Goal: Check status: Check status

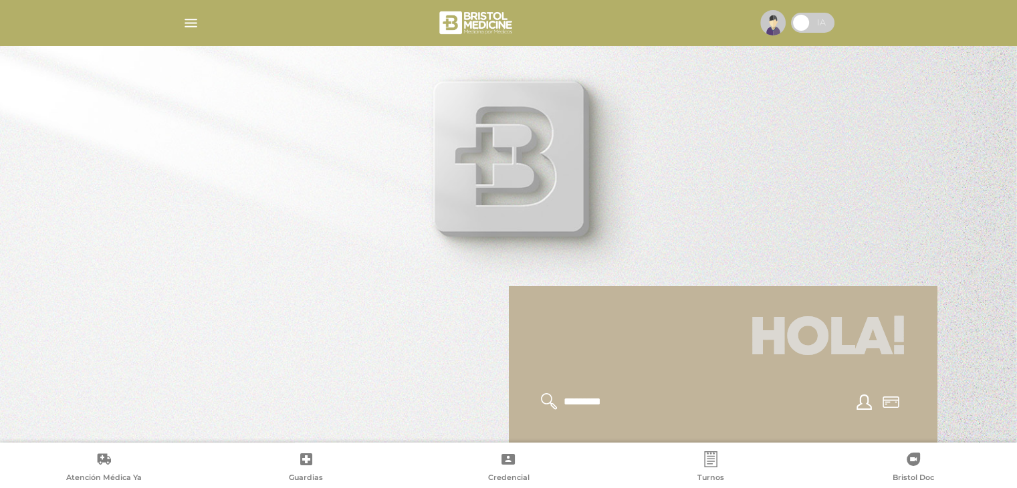
click at [189, 25] on img "button" at bounding box center [191, 23] width 17 height 17
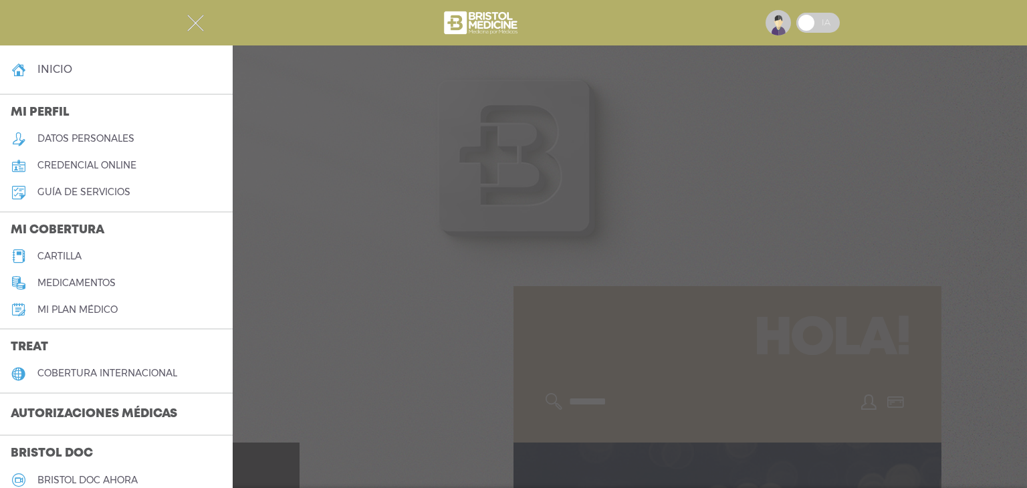
click at [86, 407] on h3 "Autorizaciones médicas" at bounding box center [94, 414] width 188 height 25
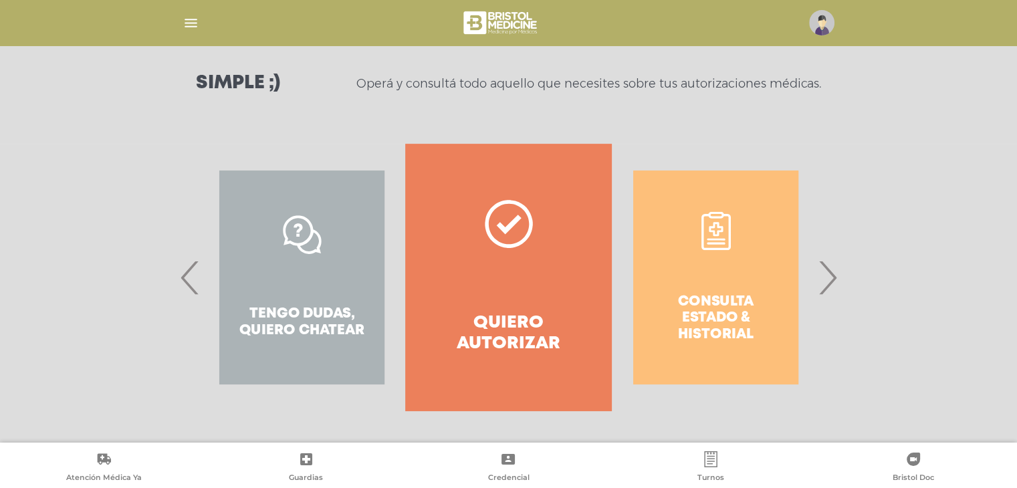
scroll to position [183, 0]
click at [695, 271] on div "Consulta estado & historial" at bounding box center [716, 276] width 207 height 267
click at [831, 282] on span "›" at bounding box center [827, 277] width 26 height 72
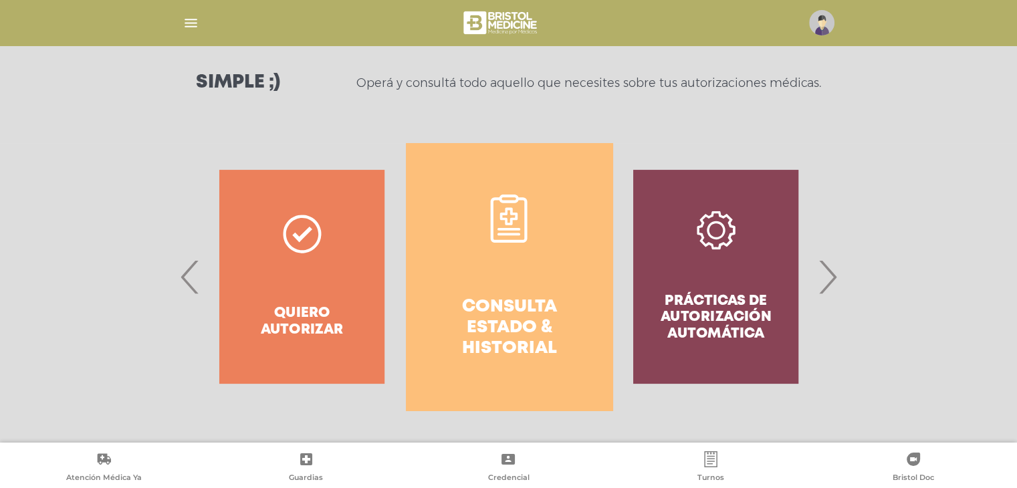
click at [538, 287] on link "Consulta estado & historial" at bounding box center [509, 276] width 207 height 267
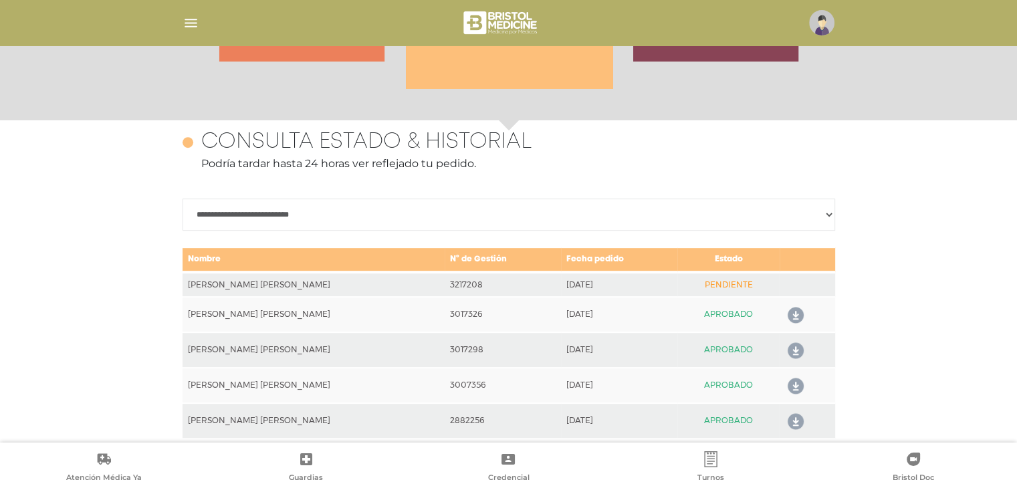
scroll to position [580, 0]
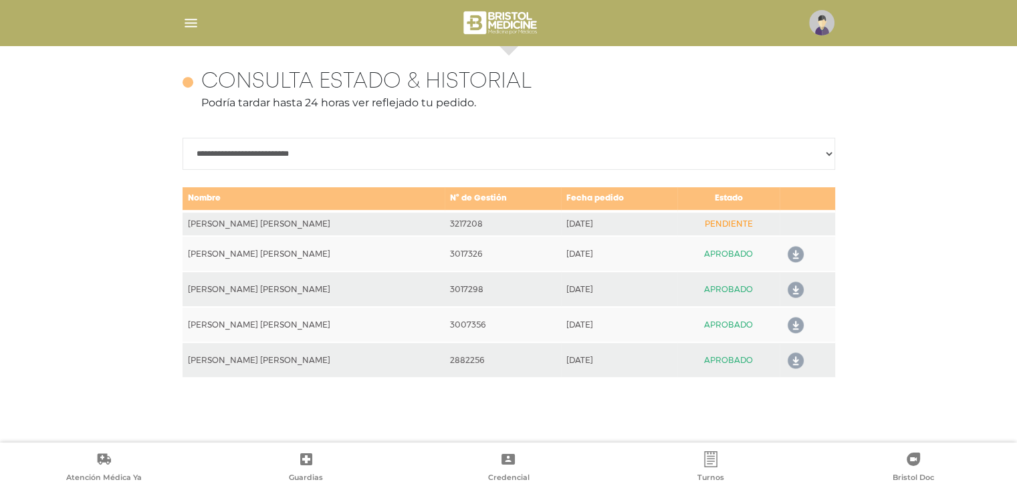
click at [522, 227] on td "3217208" at bounding box center [503, 223] width 116 height 25
click at [580, 227] on td "[DATE]" at bounding box center [619, 223] width 117 height 25
click at [197, 23] on img "button" at bounding box center [191, 23] width 17 height 17
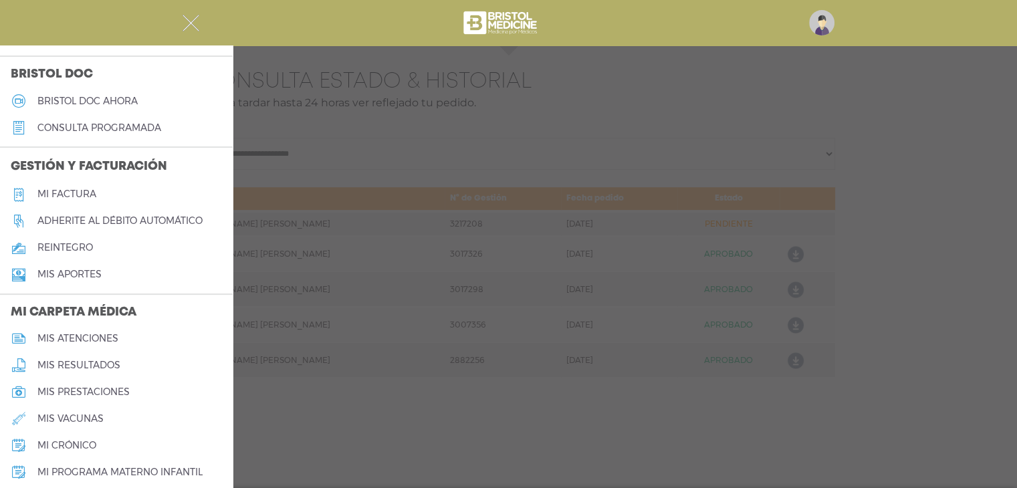
scroll to position [401, 0]
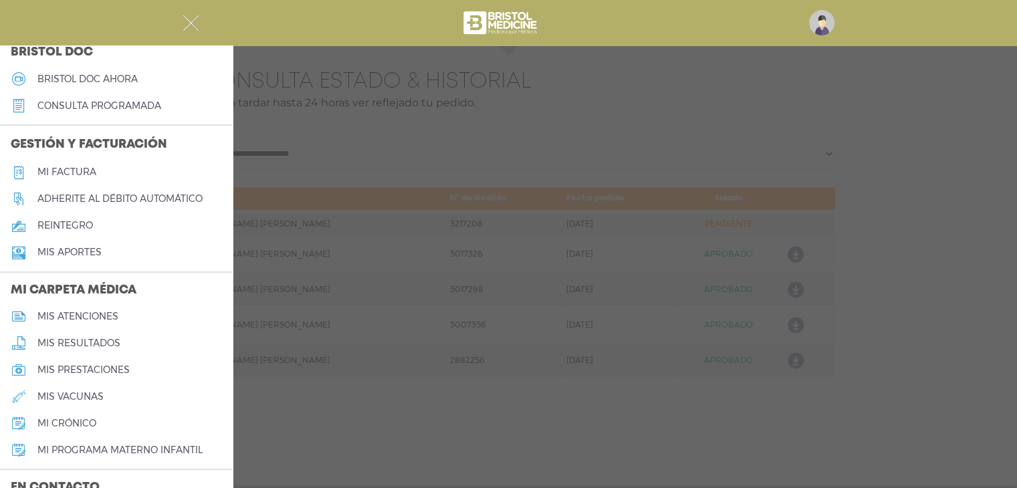
click at [93, 260] on link "Mis aportes" at bounding box center [116, 252] width 233 height 27
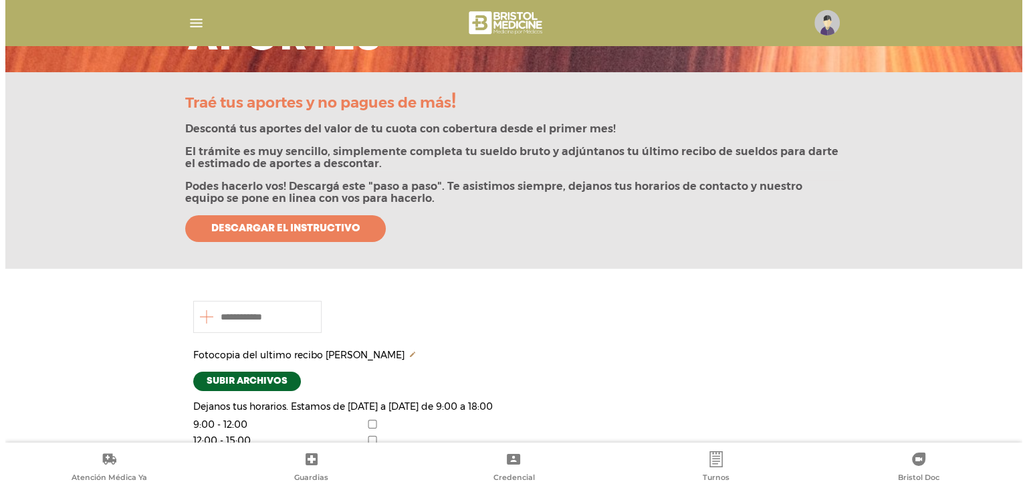
scroll to position [267, 0]
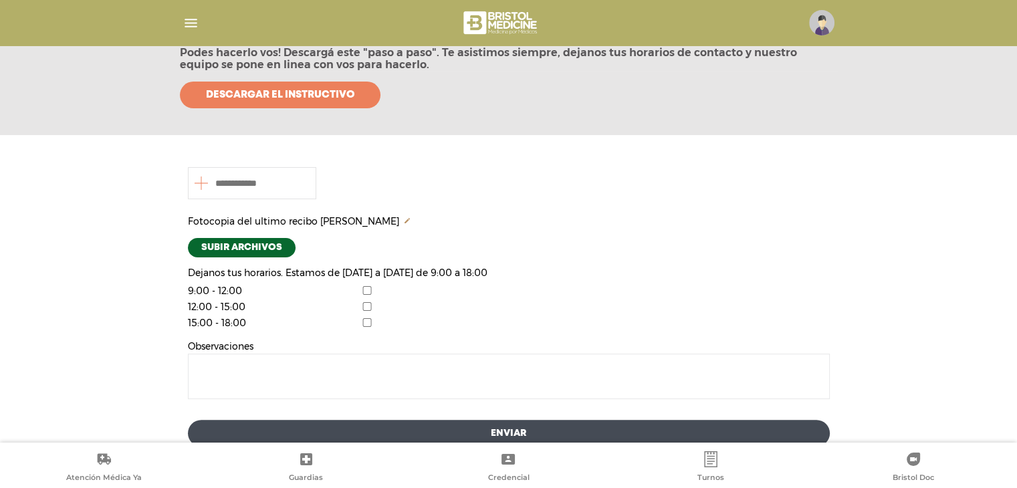
click at [193, 27] on img "button" at bounding box center [191, 23] width 17 height 17
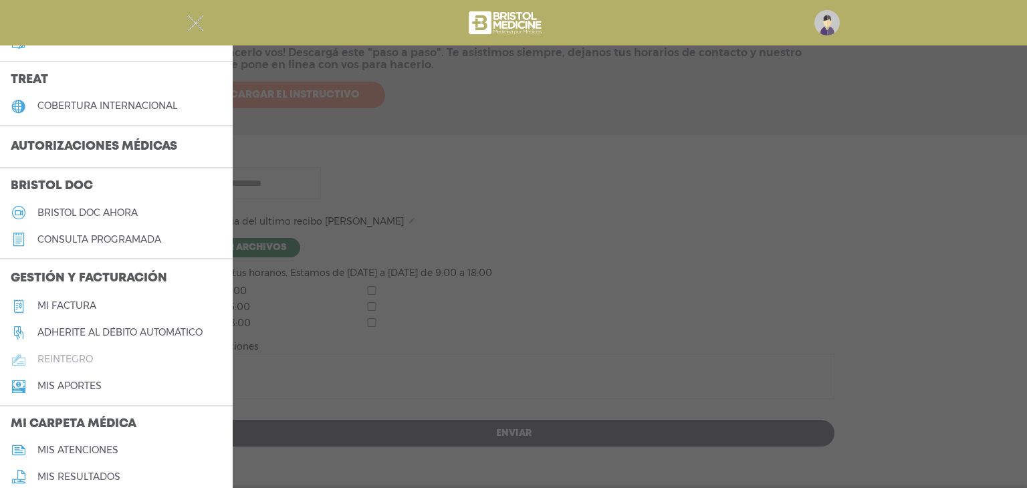
click at [75, 364] on h5 "reintegro" at bounding box center [64, 359] width 55 height 11
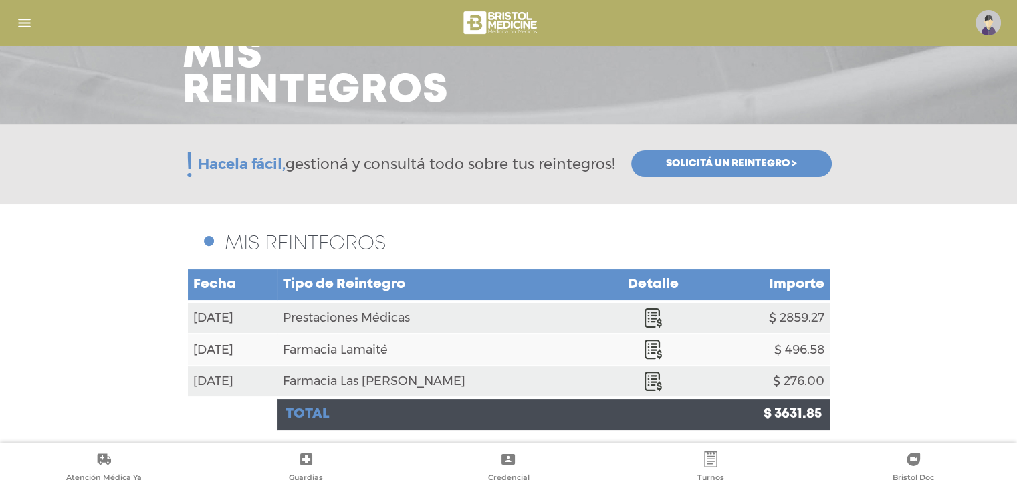
scroll to position [86, 0]
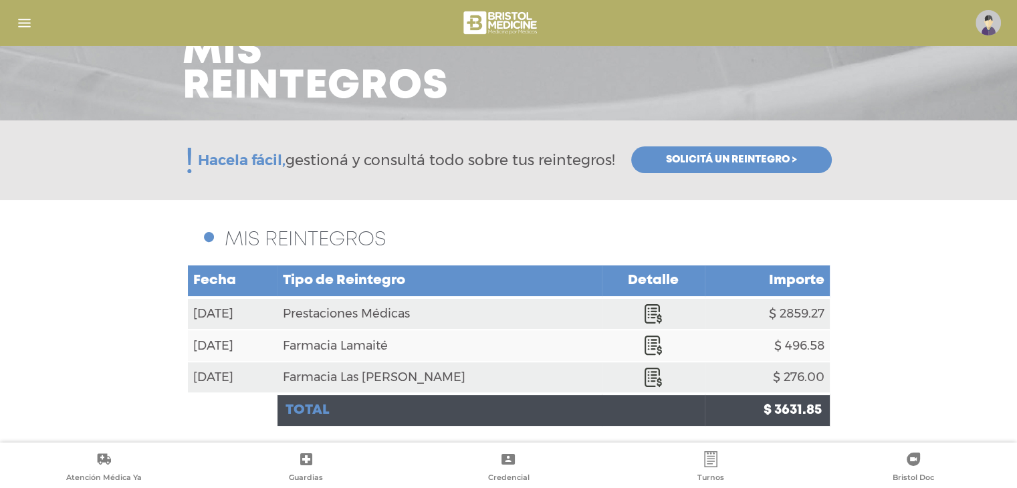
click at [398, 310] on td "Prestaciones Médicas" at bounding box center [439, 314] width 324 height 32
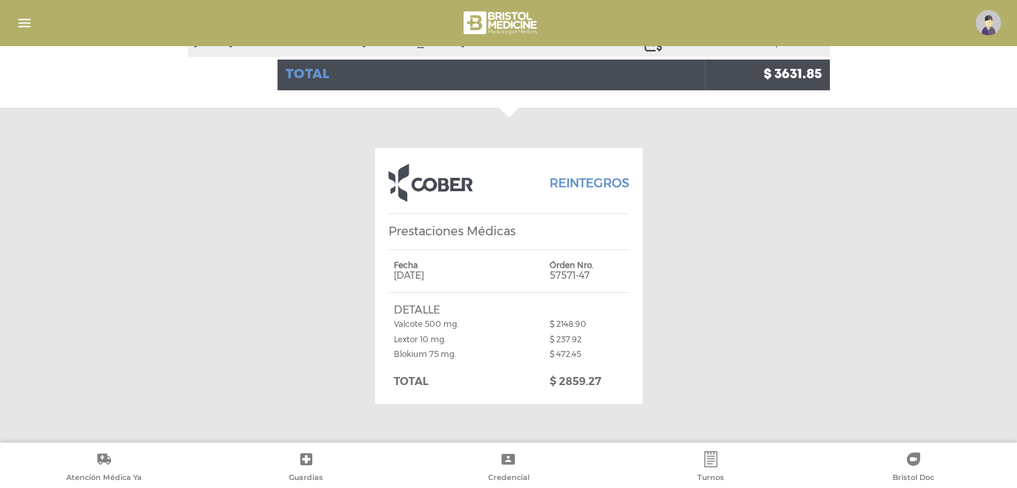
scroll to position [0, 0]
